Goal: Navigation & Orientation: Understand site structure

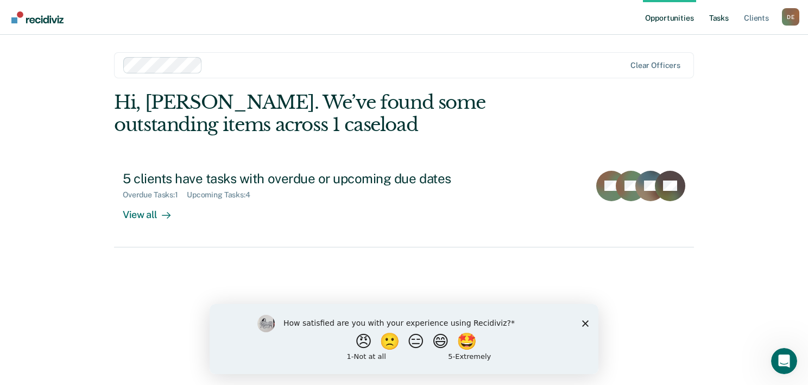
click at [714, 18] on link "Tasks" at bounding box center [719, 17] width 24 height 35
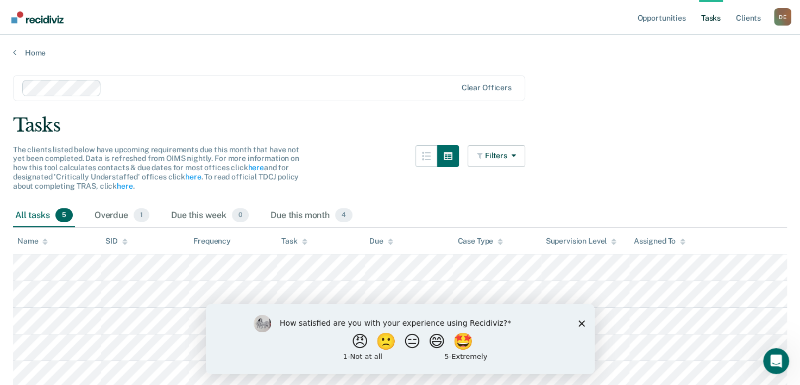
scroll to position [46, 0]
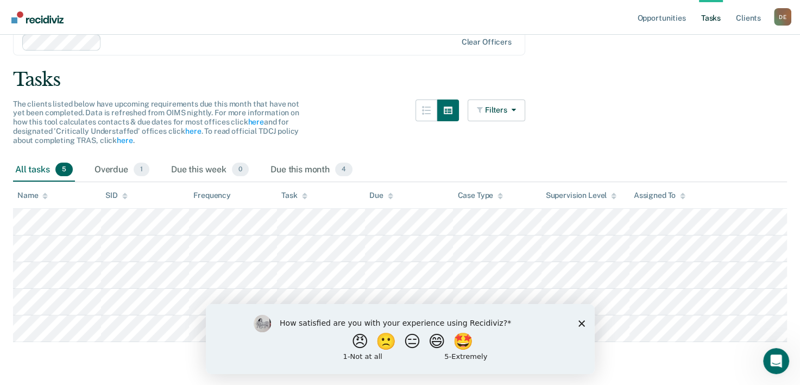
click at [583, 324] on polygon "Close survey" at bounding box center [581, 322] width 7 height 7
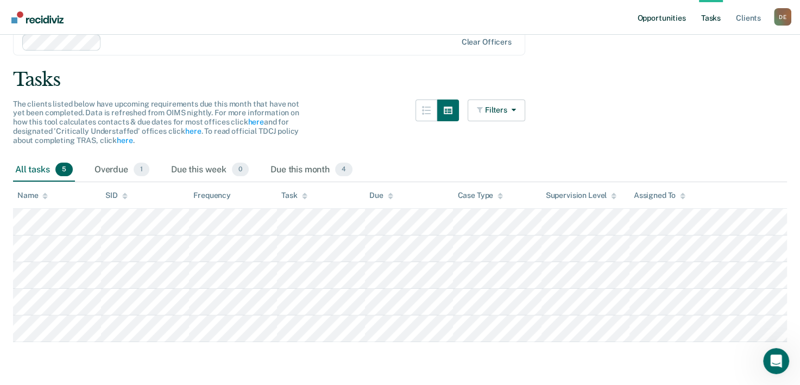
click at [671, 22] on link "Opportunities" at bounding box center [661, 17] width 53 height 35
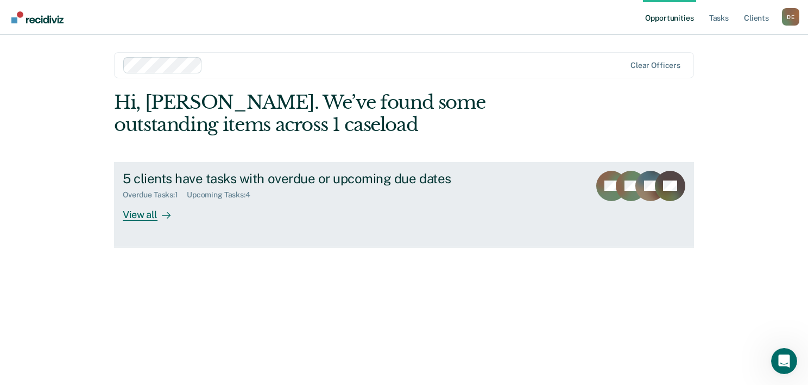
click at [147, 217] on div "View all" at bounding box center [153, 209] width 61 height 21
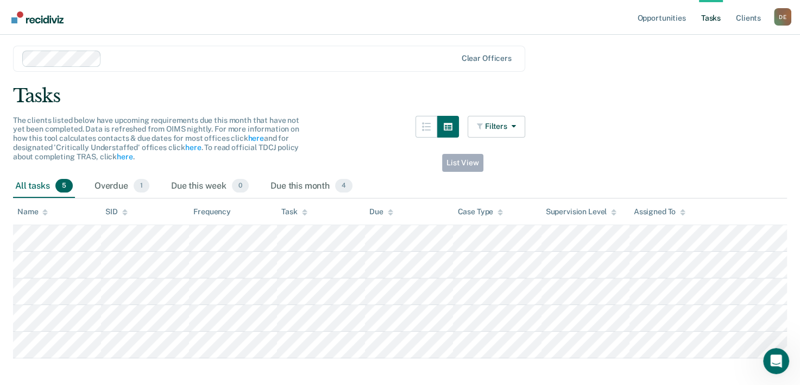
scroll to position [46, 0]
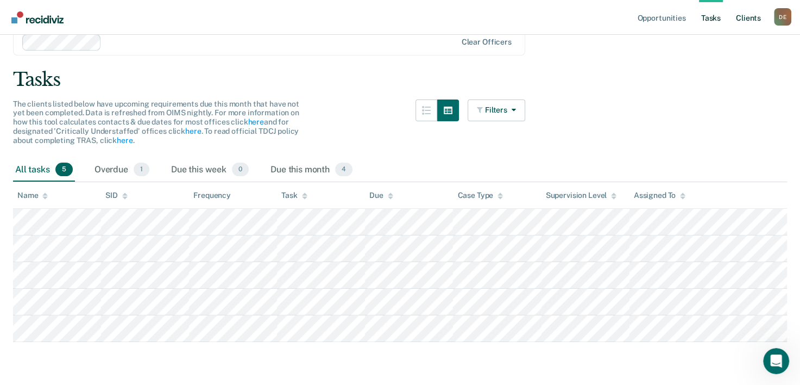
click at [755, 16] on link "Client s" at bounding box center [748, 17] width 29 height 35
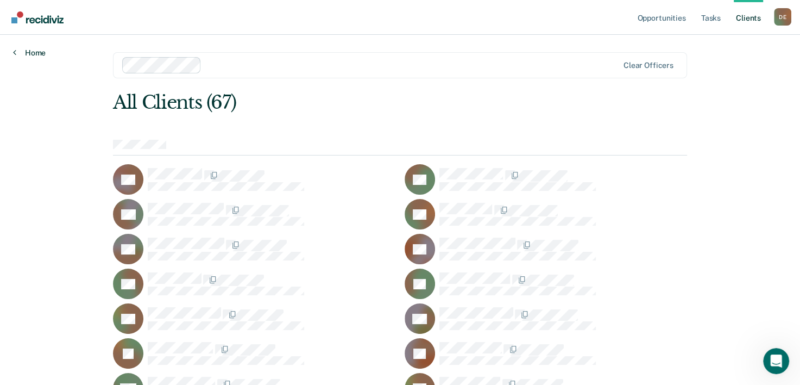
click at [32, 55] on link "Home" at bounding box center [29, 53] width 33 height 10
